Goal: Information Seeking & Learning: Check status

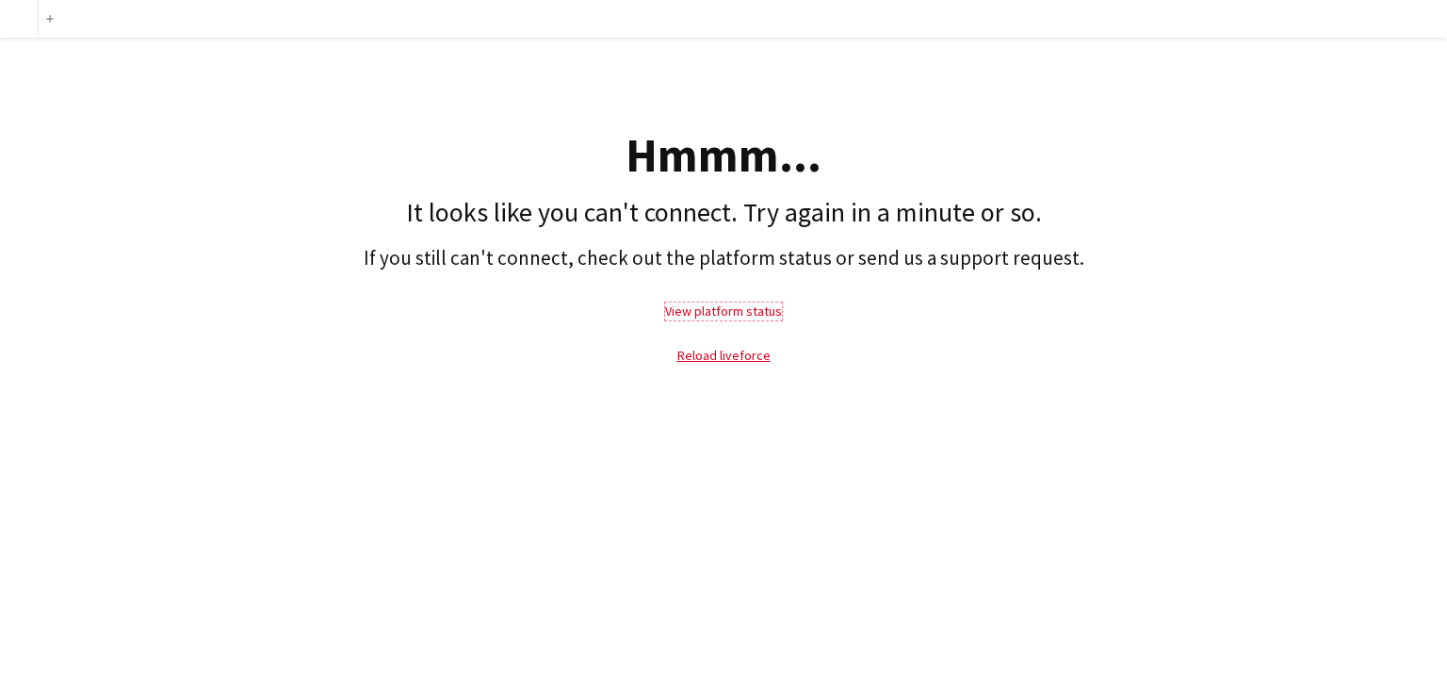
click at [699, 306] on link "View platform status" at bounding box center [723, 310] width 117 height 17
